Goal: Navigation & Orientation: Find specific page/section

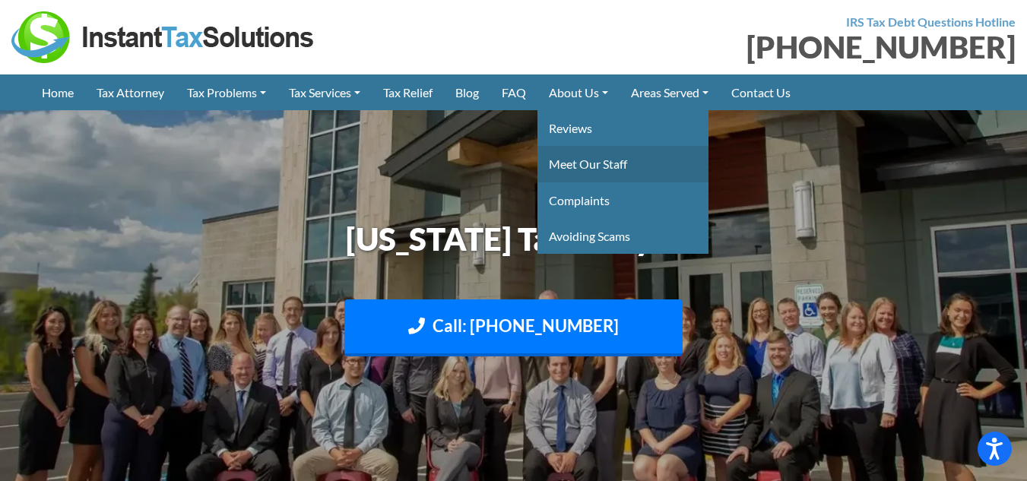
click at [592, 161] on link "Meet Our Staff" at bounding box center [622, 164] width 171 height 36
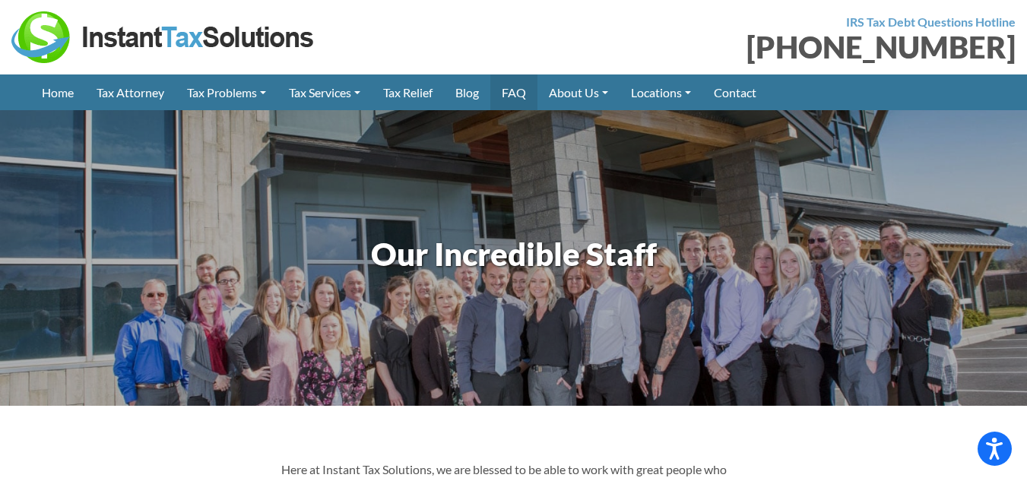
click at [523, 89] on link "FAQ" at bounding box center [513, 92] width 47 height 36
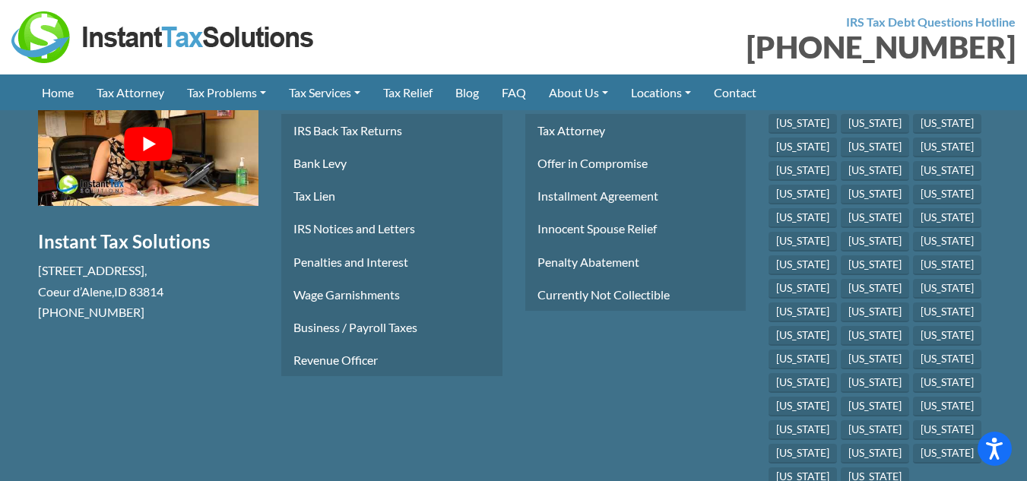
scroll to position [2729, 0]
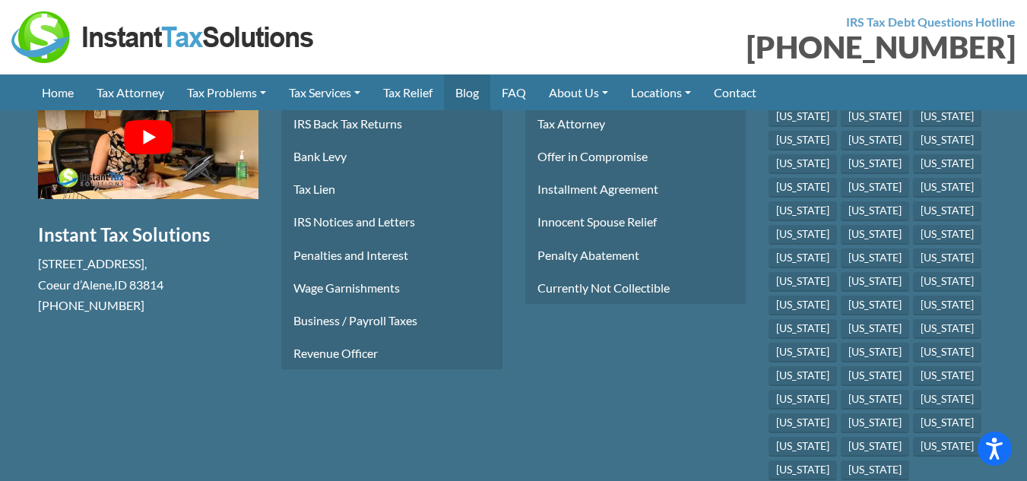
click at [476, 93] on link "Blog" at bounding box center [467, 92] width 46 height 36
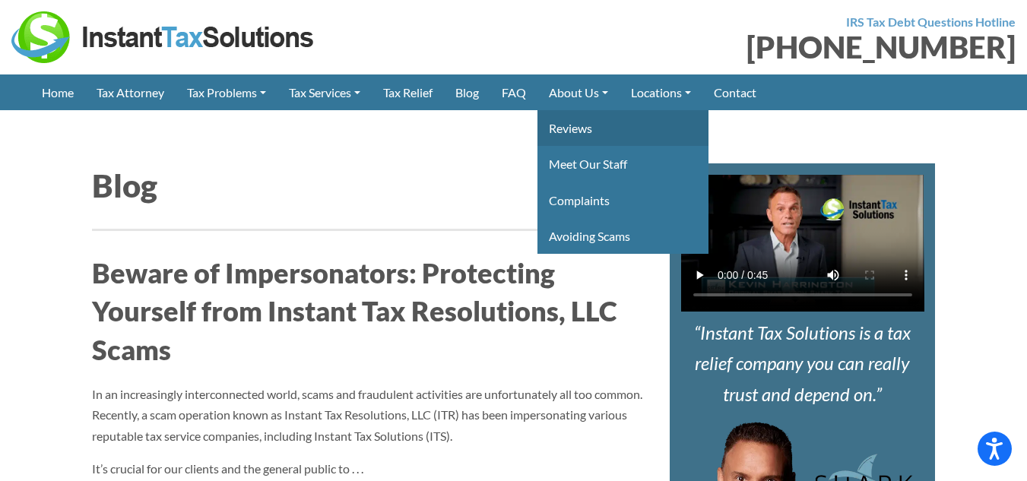
click at [586, 126] on link "Reviews" at bounding box center [622, 128] width 171 height 36
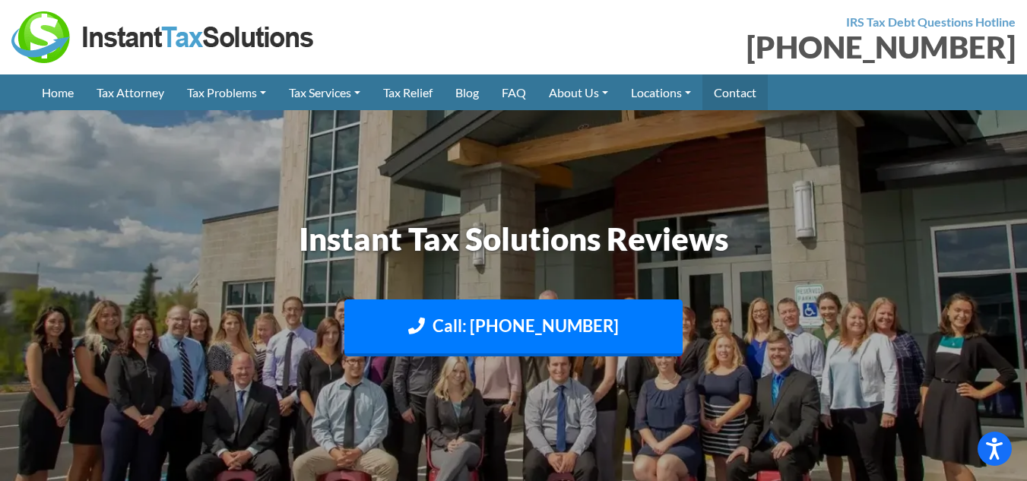
click at [749, 87] on link "Contact" at bounding box center [734, 92] width 65 height 36
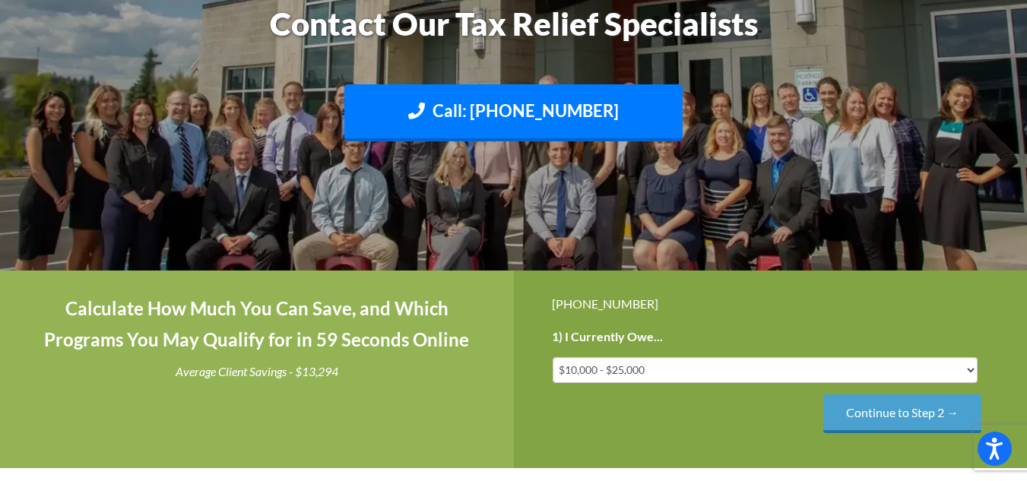
scroll to position [198, 0]
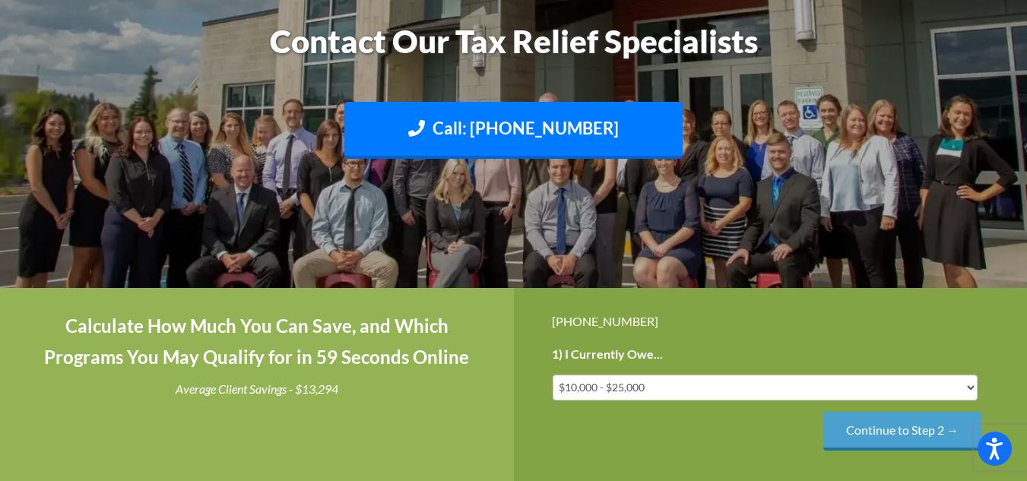
click at [1026, 77] on img at bounding box center [513, 100] width 1027 height 611
drag, startPoint x: 1026, startPoint y: 77, endPoint x: 1021, endPoint y: 105, distance: 28.6
click at [1021, 105] on img at bounding box center [513, 100] width 1027 height 611
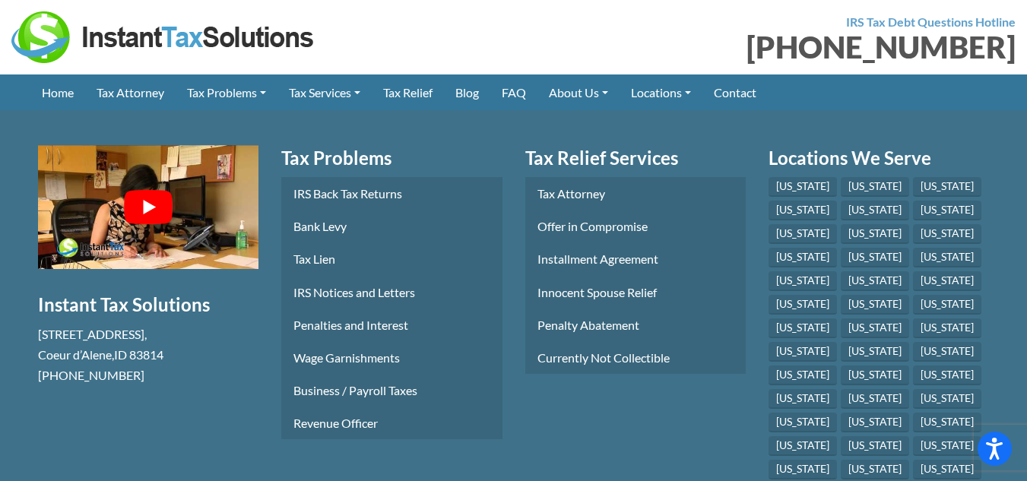
scroll to position [2355, 0]
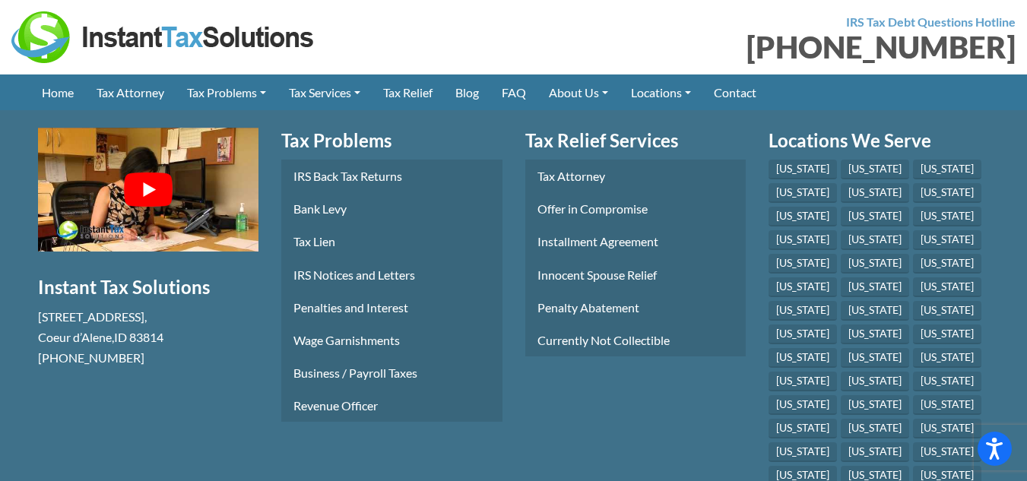
drag, startPoint x: 1023, startPoint y: 355, endPoint x: 1022, endPoint y: 385, distance: 29.7
click at [1022, 385] on section "Free Consultation Instant Tax Solutions 1110 W Park Pl STE 208 , Coeur d’Alene …" at bounding box center [513, 367] width 1027 height 555
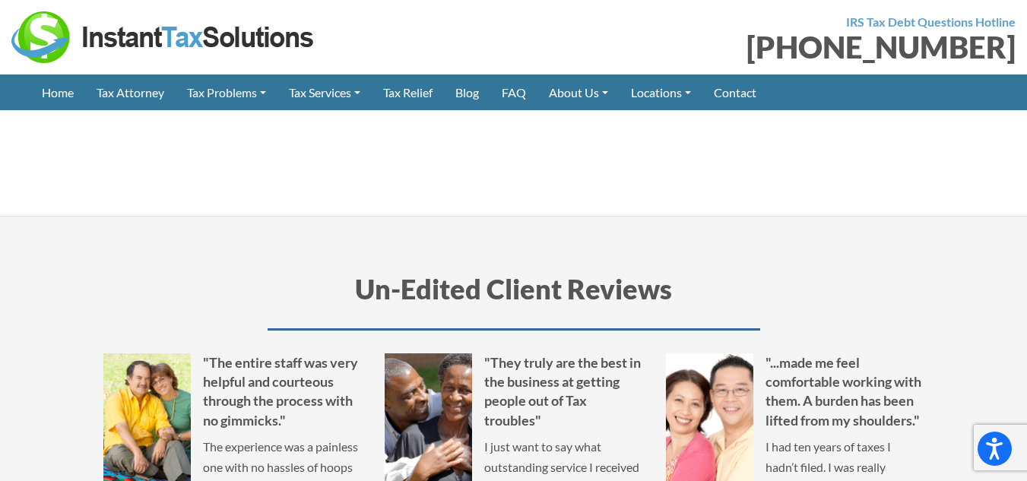
scroll to position [0, 0]
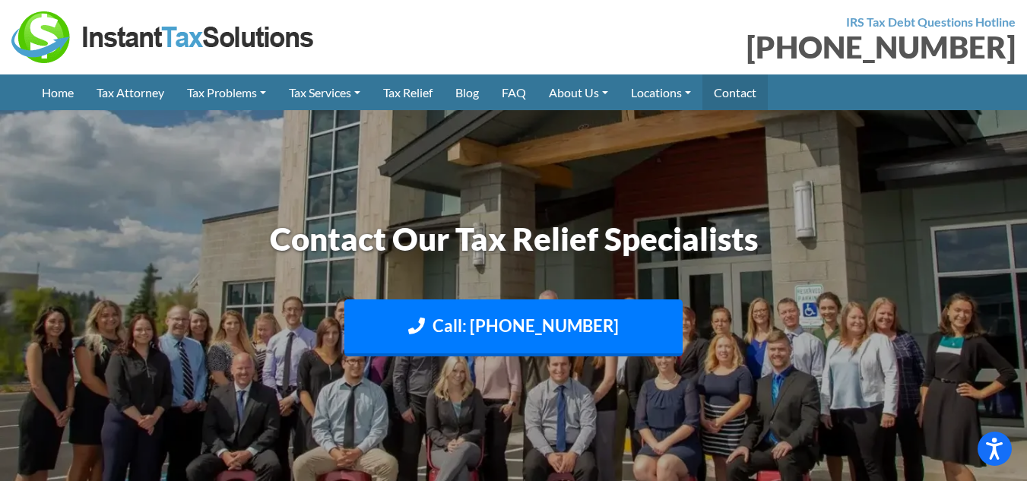
click at [752, 93] on link "Contact" at bounding box center [734, 92] width 65 height 36
click at [59, 94] on link "Home" at bounding box center [57, 92] width 55 height 36
